Goal: Download file/media

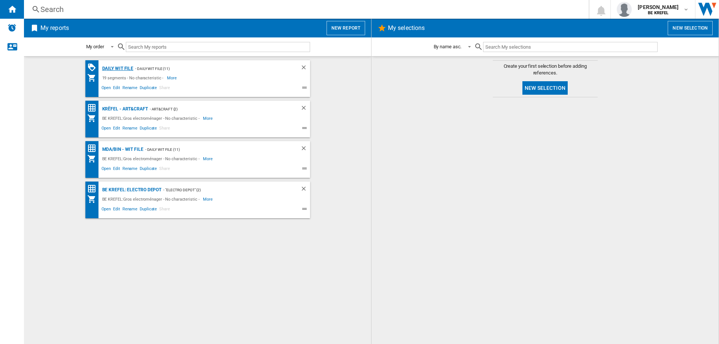
click at [116, 70] on div "Daily WIT file" at bounding box center [116, 68] width 33 height 9
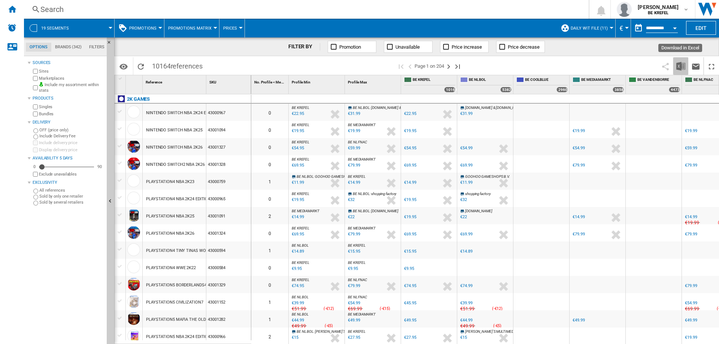
click at [680, 69] on img "Download in Excel" at bounding box center [680, 66] width 9 height 9
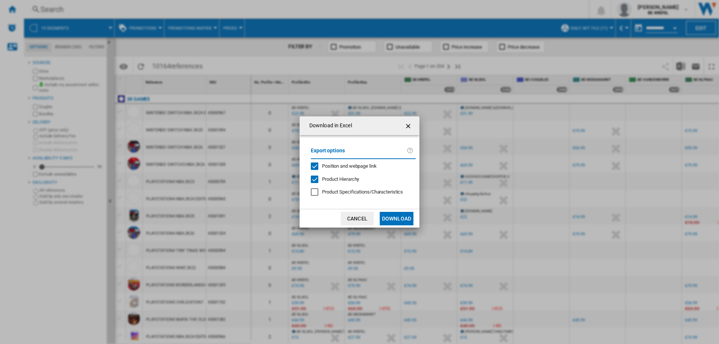
click at [401, 217] on button "Download" at bounding box center [397, 218] width 34 height 13
